Goal: Navigation & Orientation: Find specific page/section

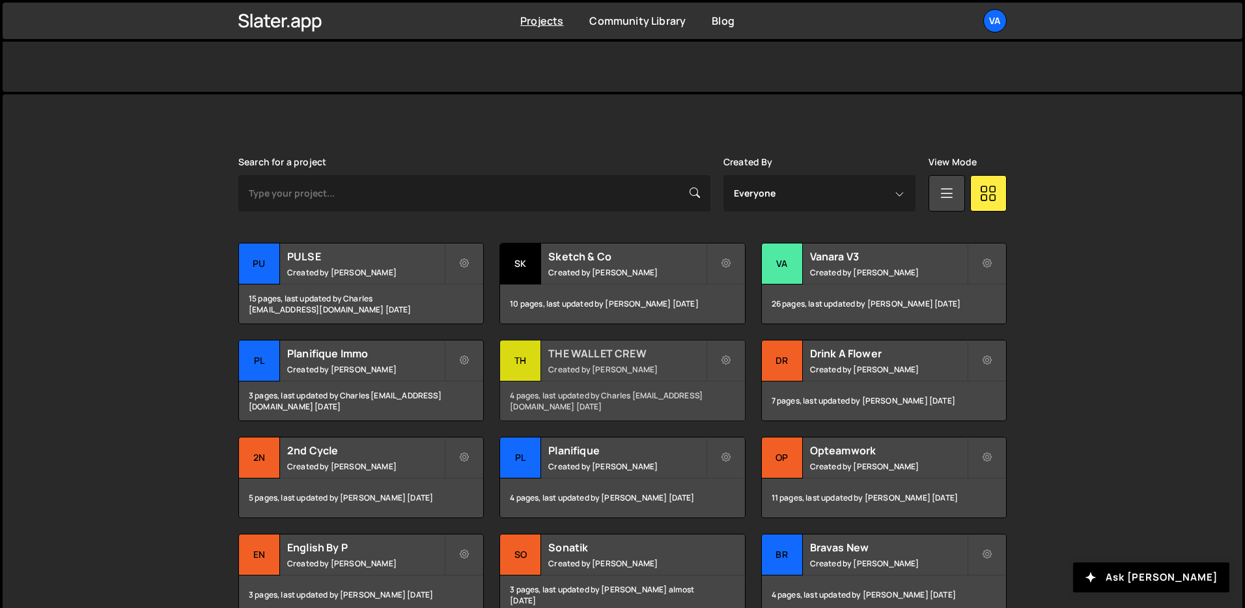
scroll to position [358, 0]
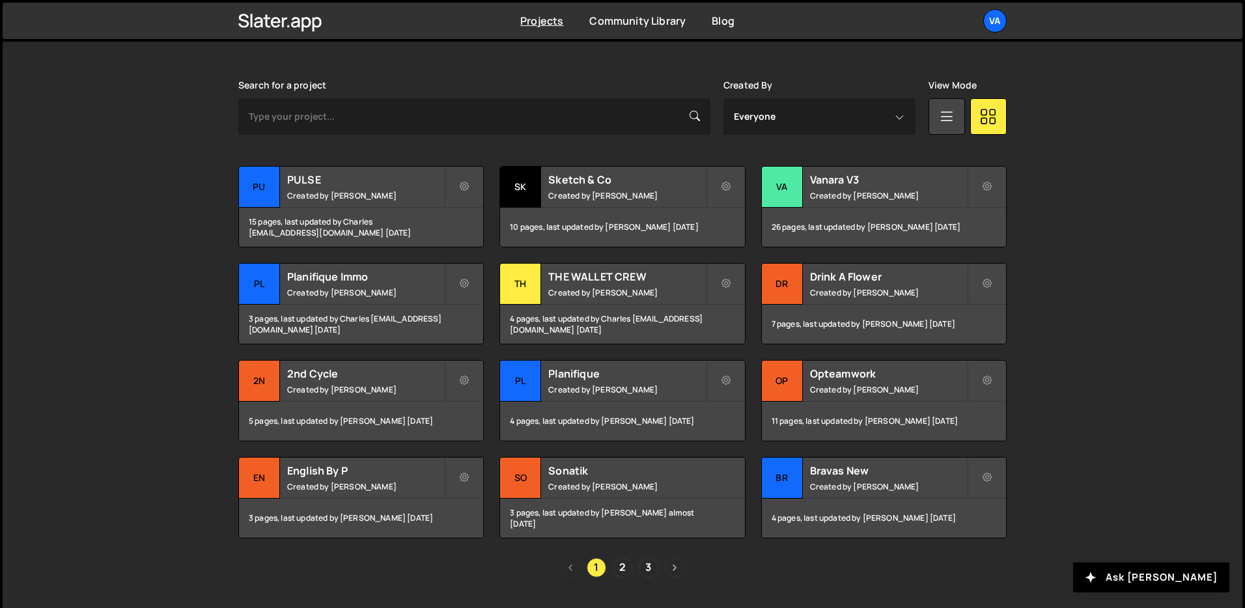
click at [673, 572] on link "Next page" at bounding box center [675, 568] width 20 height 20
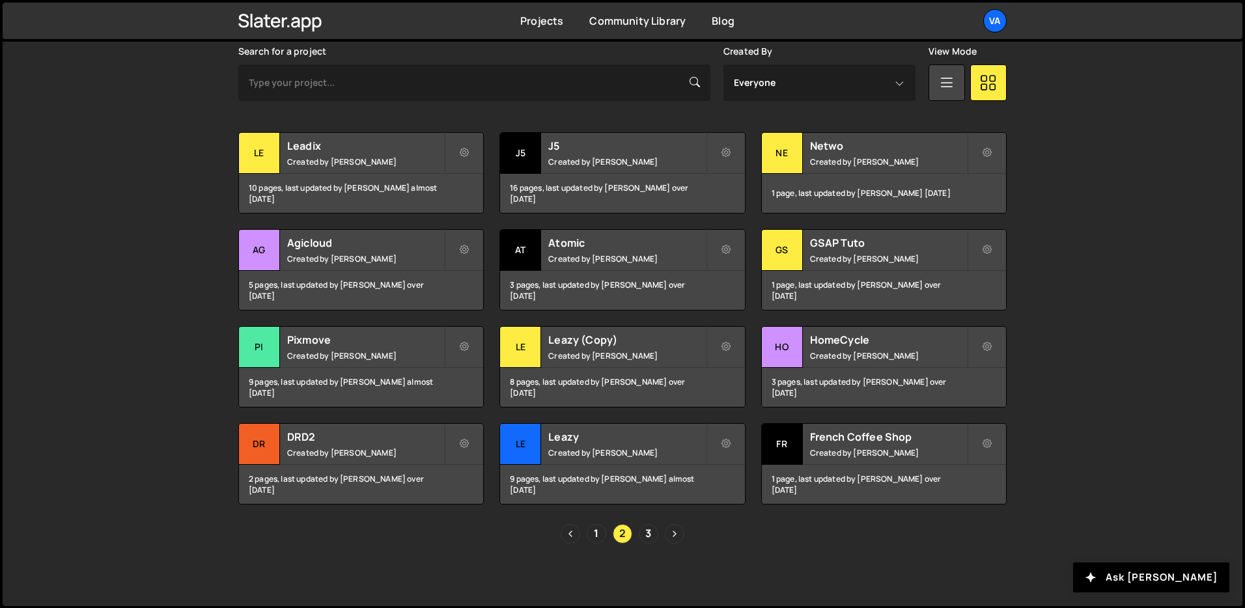
scroll to position [393, 0]
click at [678, 531] on link "Next page" at bounding box center [675, 533] width 20 height 20
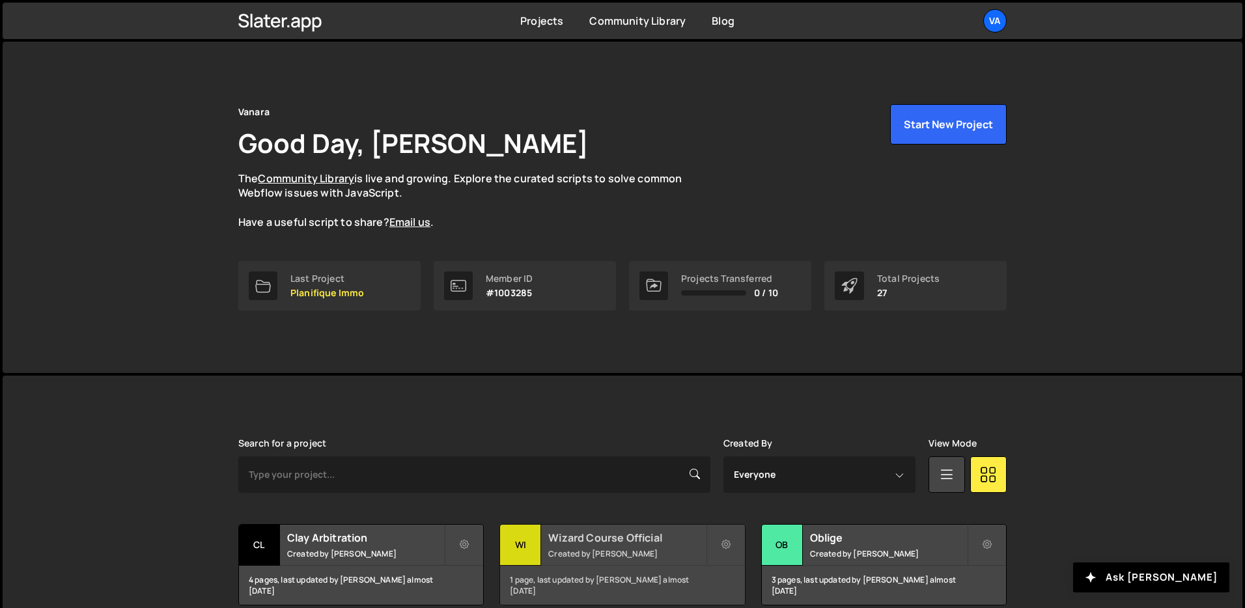
scroll to position [102, 0]
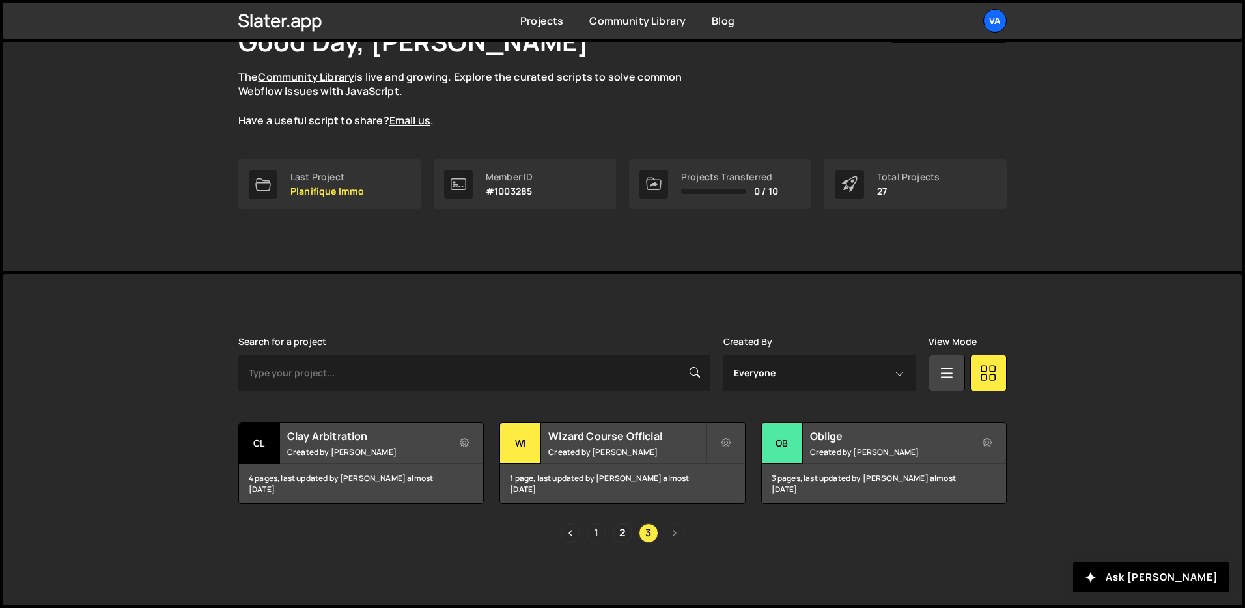
click at [595, 534] on link "1" at bounding box center [596, 533] width 20 height 20
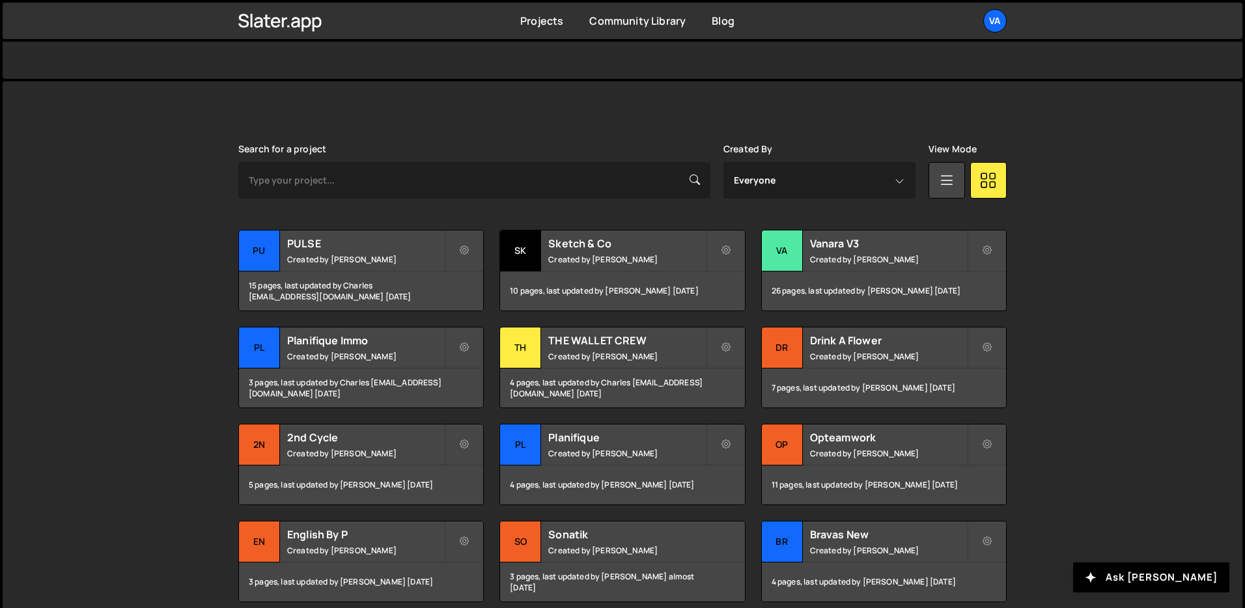
scroll to position [393, 0]
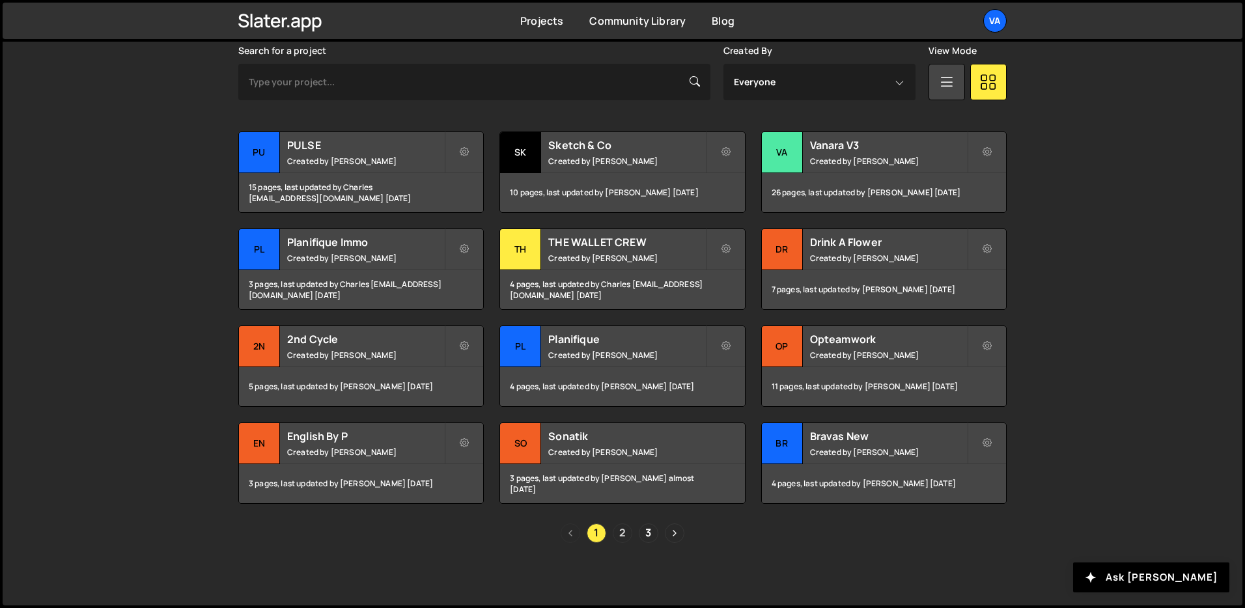
click at [626, 535] on link "2" at bounding box center [623, 533] width 20 height 20
